Goal: Contribute content

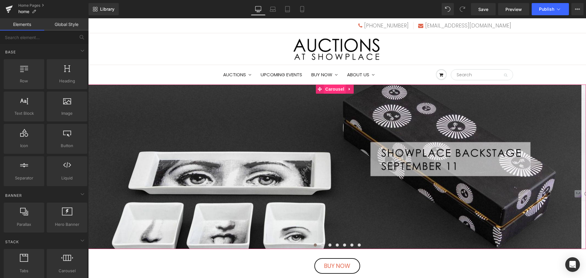
click at [343, 89] on span "Carousel" at bounding box center [335, 89] width 22 height 9
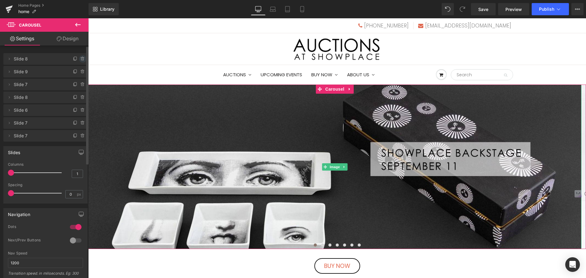
click at [81, 58] on icon at bounding box center [82, 58] width 3 height 0
click at [81, 57] on button "Delete" at bounding box center [76, 59] width 19 height 8
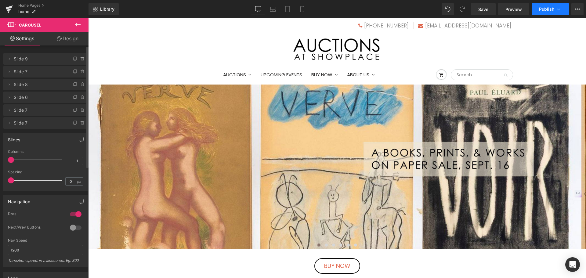
click at [549, 8] on span "Publish" at bounding box center [546, 9] width 15 height 5
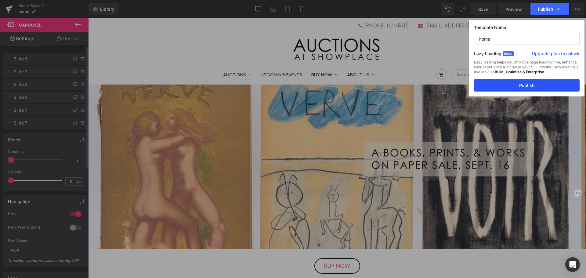
click at [537, 85] on button "Publish" at bounding box center [527, 85] width 106 height 12
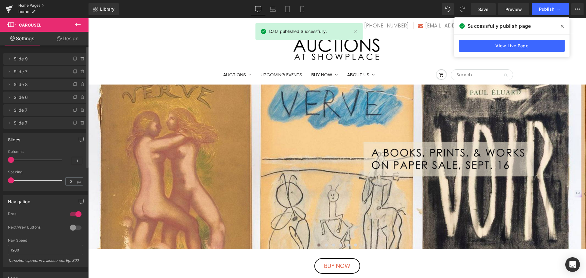
click at [44, 6] on link "Home Pages" at bounding box center [53, 5] width 70 height 5
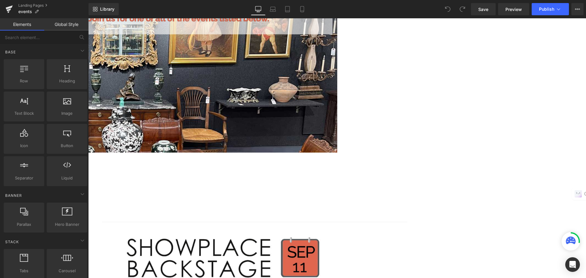
scroll to position [214, 0]
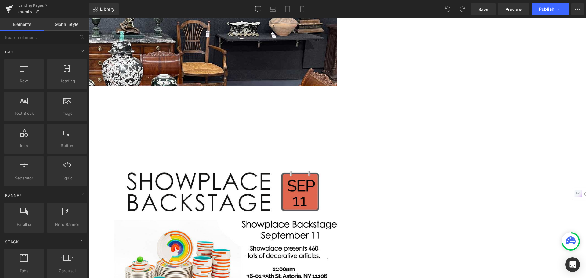
click at [236, 165] on img at bounding box center [224, 238] width 244 height 147
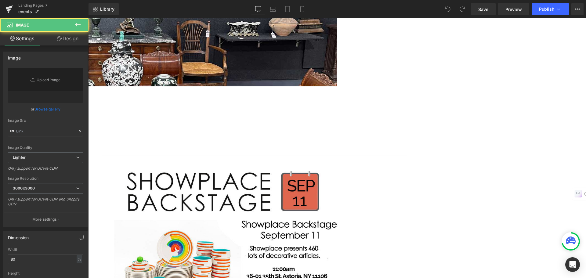
type input "[URL][DOMAIN_NAME]"
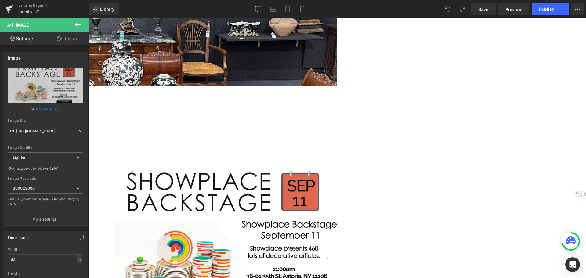
click at [88, 18] on icon at bounding box center [88, 18] width 0 height 0
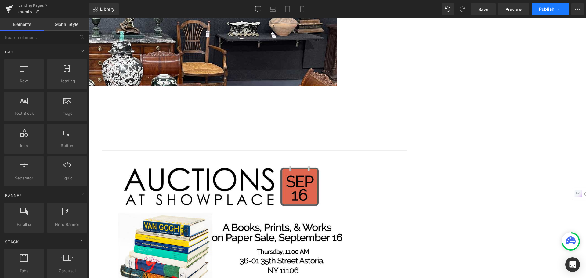
click at [536, 13] on button "Publish" at bounding box center [550, 9] width 37 height 12
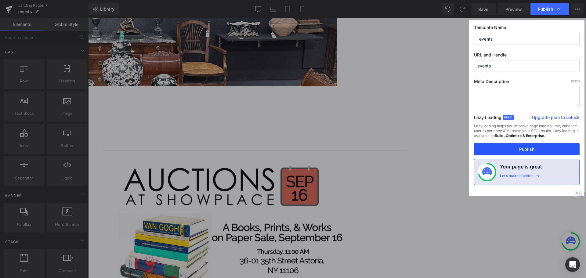
click at [539, 146] on button "Publish" at bounding box center [527, 149] width 106 height 12
